Goal: Navigation & Orientation: Find specific page/section

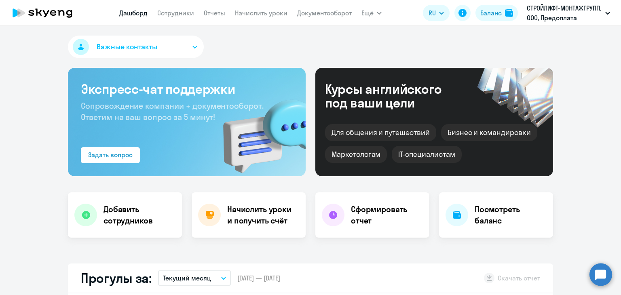
click at [266, 18] on nav "[PERSON_NAME] Отчеты Начислить уроки Документооборот" at bounding box center [235, 13] width 232 height 16
click at [264, 13] on link "Начислить уроки" at bounding box center [261, 13] width 53 height 8
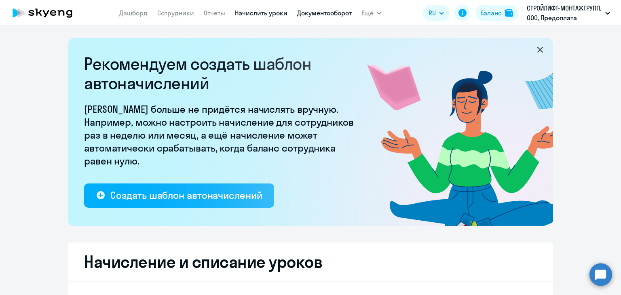
click at [340, 10] on link "Документооборот" at bounding box center [324, 13] width 55 height 8
